Goal: Navigation & Orientation: Find specific page/section

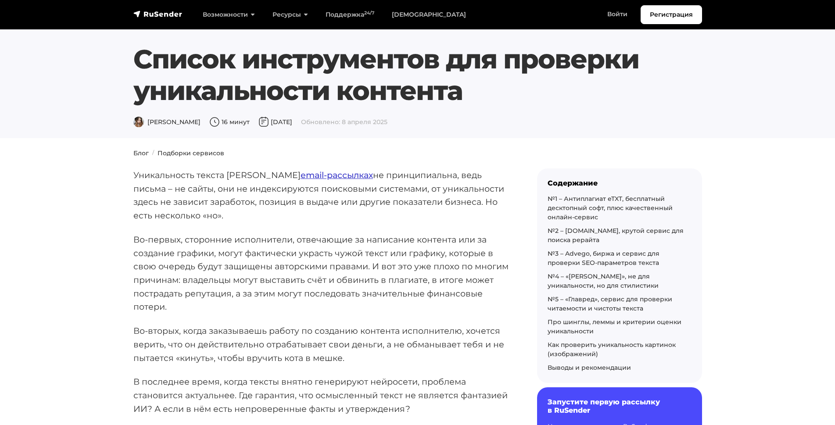
click at [301, 171] on link "email-рассылках" at bounding box center [337, 175] width 72 height 11
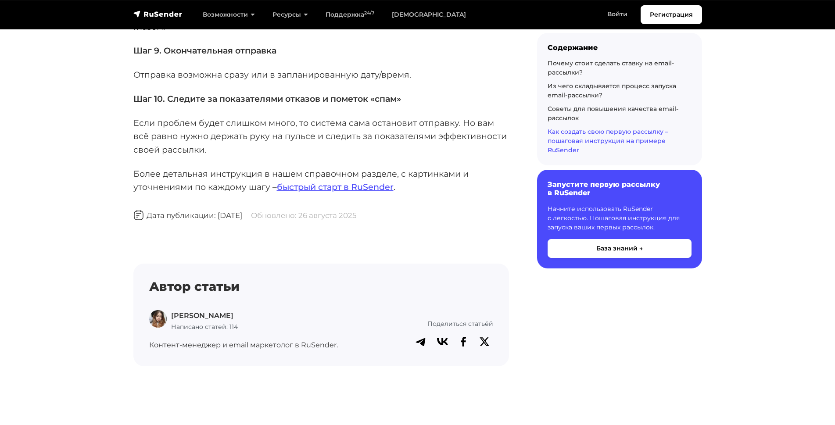
scroll to position [5517, 0]
